Goal: Task Accomplishment & Management: Use online tool/utility

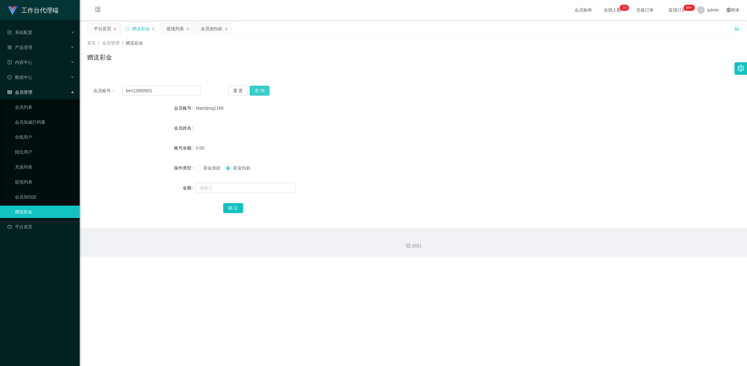
type input "ken12660901"
click at [260, 91] on button "查 询" at bounding box center [259, 91] width 20 height 10
click at [199, 168] on span at bounding box center [198, 167] width 5 height 5
click at [244, 188] on input "text" at bounding box center [246, 188] width 100 height 10
type input "212"
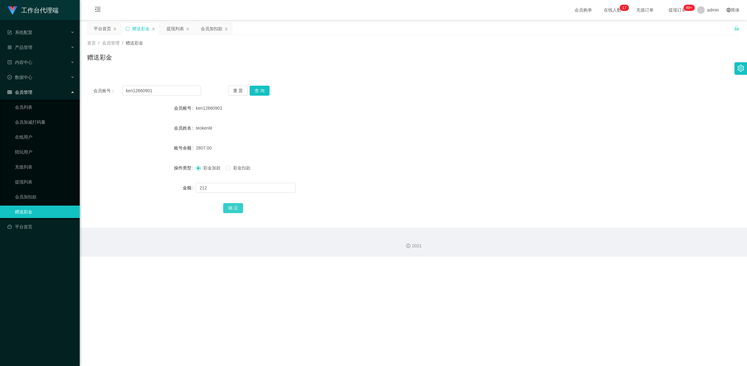
click at [234, 208] on button "确 定" at bounding box center [233, 208] width 20 height 10
drag, startPoint x: 95, startPoint y: 78, endPoint x: 117, endPoint y: 79, distance: 21.5
click at [90, 77] on div "会员账号： ken12660901 重 置 查 询 会员账号 ken12660901 会员姓名 teokenlit 账号余额 3019.00 操作类型 彩金加…" at bounding box center [413, 150] width 652 height 156
paste input "6590044149"
type input "6590044149"
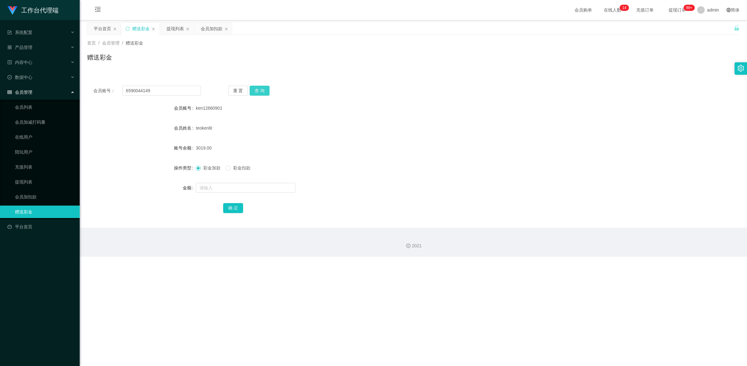
click at [256, 86] on button "查 询" at bounding box center [259, 91] width 20 height 10
click at [221, 185] on input "text" at bounding box center [246, 188] width 100 height 10
type input "100"
click at [232, 205] on button "确 定" at bounding box center [233, 208] width 20 height 10
drag, startPoint x: 164, startPoint y: 92, endPoint x: 40, endPoint y: 86, distance: 123.9
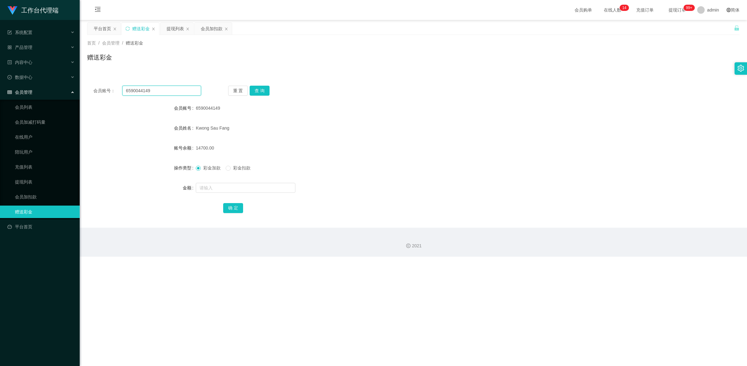
click at [45, 86] on section "工作台代理端 系统配置 产品管理 内容中心 数据中心 会员管理 会员列表 会员加减打码量 在线用户 陪玩用户 充值列表 提现列表 会员加扣款 赠送彩金 平台首…" at bounding box center [373, 128] width 747 height 256
paste input "123456789a"
type input "123456789a"
click at [260, 89] on button "查 询" at bounding box center [259, 91] width 20 height 10
click at [230, 187] on input "text" at bounding box center [246, 188] width 100 height 10
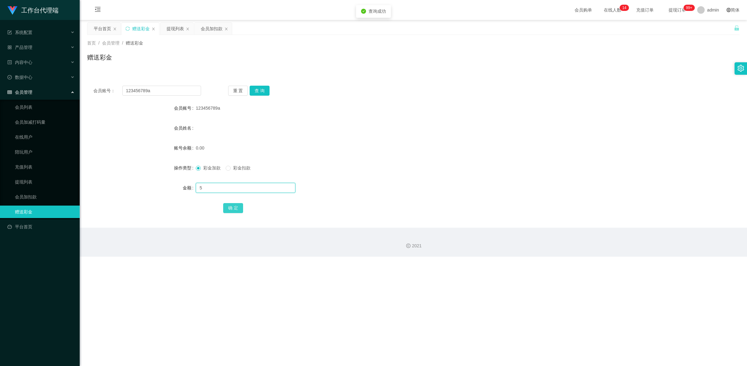
type input "5"
click at [226, 206] on button "确 定" at bounding box center [233, 208] width 20 height 10
drag, startPoint x: 164, startPoint y: 90, endPoint x: 74, endPoint y: 66, distance: 93.7
click at [74, 66] on section "工作台代理端 系统配置 产品管理 内容中心 数据中心 会员管理 会员列表 会员加减打码量 在线用户 陪玩用户 充值列表 提现列表 会员加扣款 赠送彩金 平台首…" at bounding box center [373, 128] width 747 height 256
paste input "84654247"
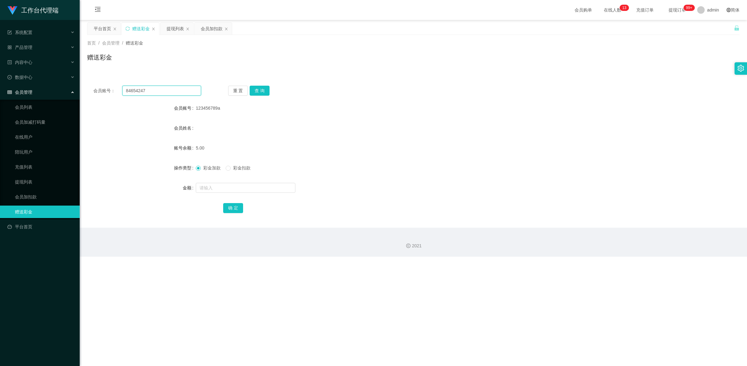
type input "84654247"
click at [263, 88] on button "查 询" at bounding box center [259, 91] width 20 height 10
click at [223, 185] on input "text" at bounding box center [246, 188] width 100 height 10
type input "46"
click at [234, 206] on button "确 定" at bounding box center [233, 208] width 20 height 10
